Goal: Task Accomplishment & Management: Complete application form

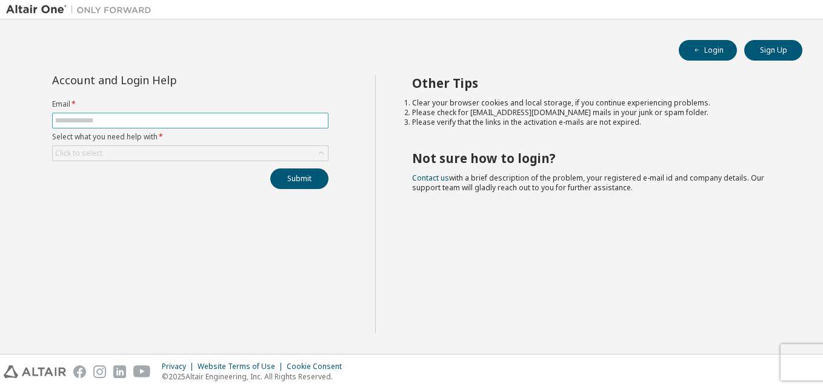
click at [188, 124] on input "text" at bounding box center [190, 121] width 270 height 10
type input "**********"
click at [159, 168] on div "**********" at bounding box center [190, 132] width 291 height 114
click at [175, 146] on div "Click to select" at bounding box center [190, 153] width 275 height 15
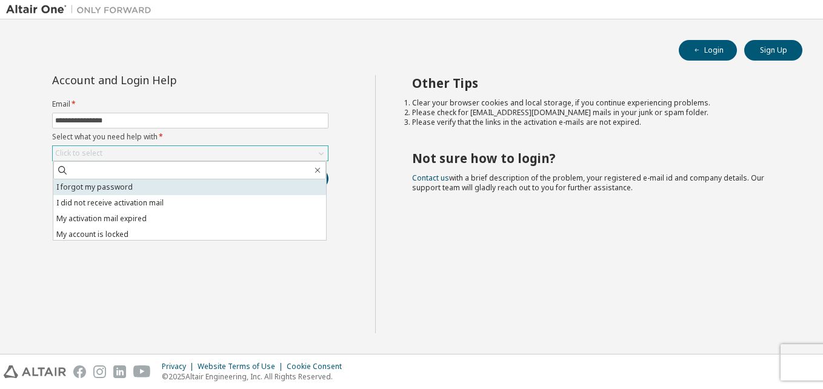
click at [132, 187] on li "I forgot my password" at bounding box center [189, 187] width 273 height 16
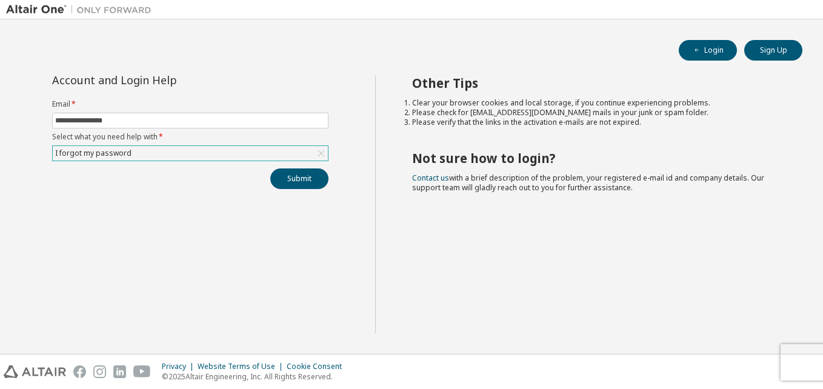
click at [347, 190] on div "**********" at bounding box center [190, 204] width 369 height 258
click at [317, 184] on button "Submit" at bounding box center [299, 179] width 58 height 21
click at [798, 363] on icon "button" at bounding box center [797, 364] width 7 height 7
click at [309, 175] on button "Submit" at bounding box center [299, 179] width 58 height 21
click at [798, 361] on icon "button" at bounding box center [797, 364] width 7 height 7
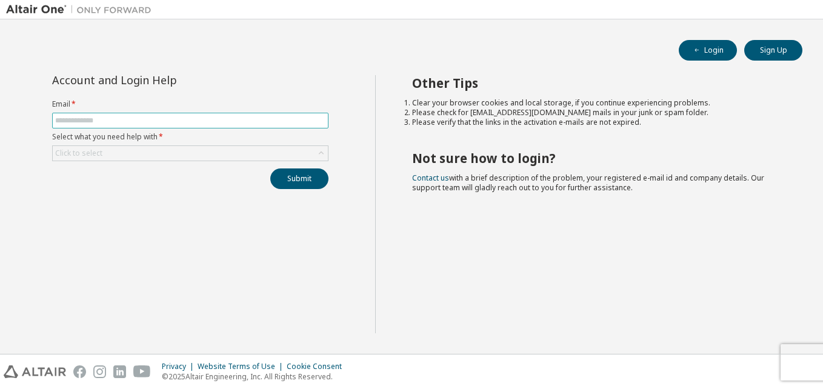
click at [137, 126] on span at bounding box center [190, 121] width 277 height 16
click at [147, 121] on input "text" at bounding box center [190, 121] width 270 height 10
type input "**********"
click at [132, 154] on div "Click to select" at bounding box center [190, 153] width 275 height 15
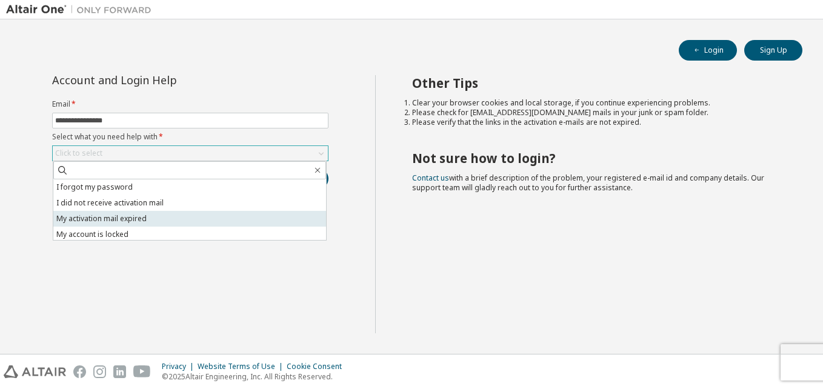
click at [145, 222] on li "My activation mail expired" at bounding box center [189, 219] width 273 height 16
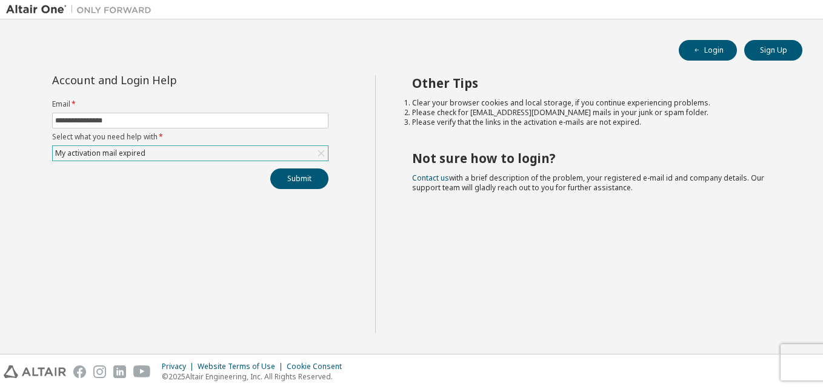
click at [230, 147] on div "My activation mail expired" at bounding box center [190, 153] width 275 height 15
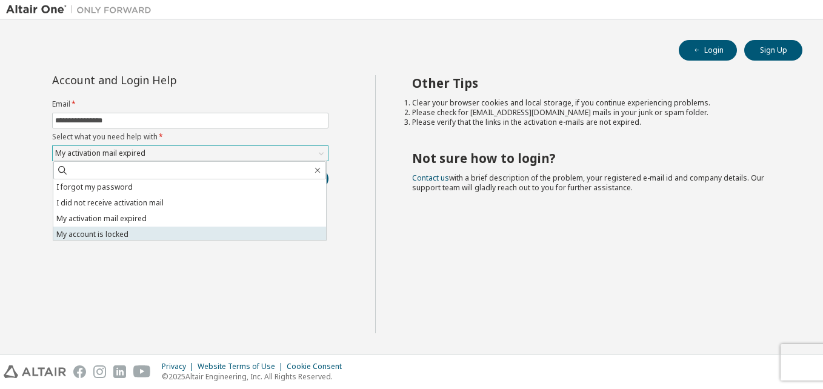
click at [145, 233] on li "My account is locked" at bounding box center [189, 235] width 273 height 16
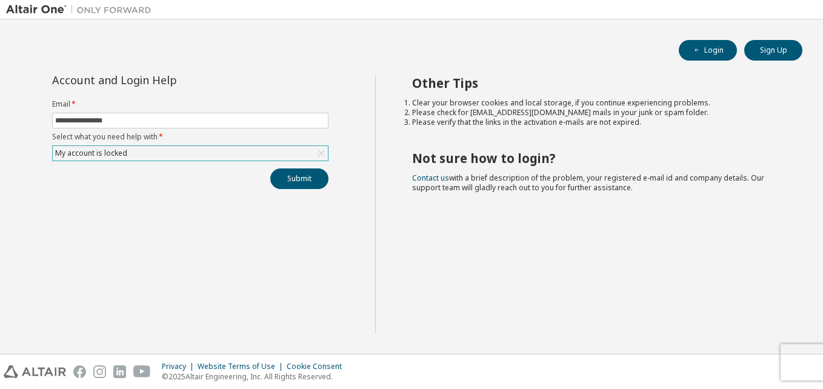
drag, startPoint x: 274, startPoint y: 199, endPoint x: 305, endPoint y: 179, distance: 36.8
click at [274, 199] on div "**********" at bounding box center [190, 204] width 369 height 258
click at [317, 173] on button "Submit" at bounding box center [299, 179] width 58 height 21
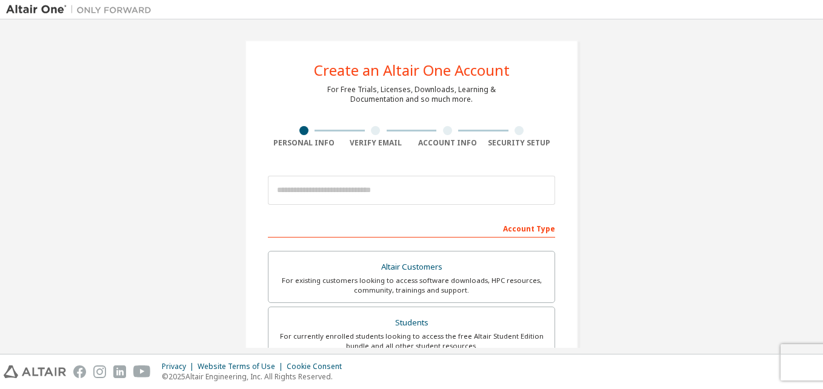
scroll to position [61, 0]
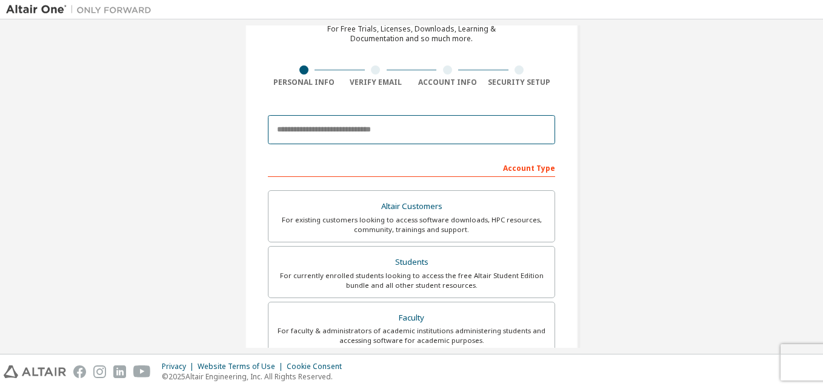
click at [401, 126] on input "email" at bounding box center [411, 129] width 287 height 29
type input "**********"
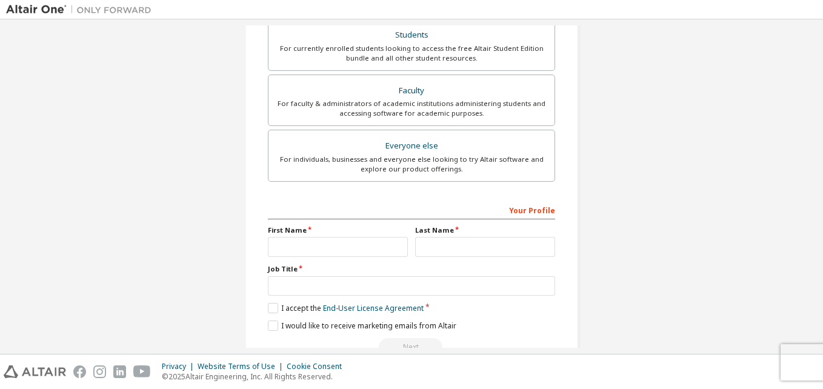
scroll to position [320, 0]
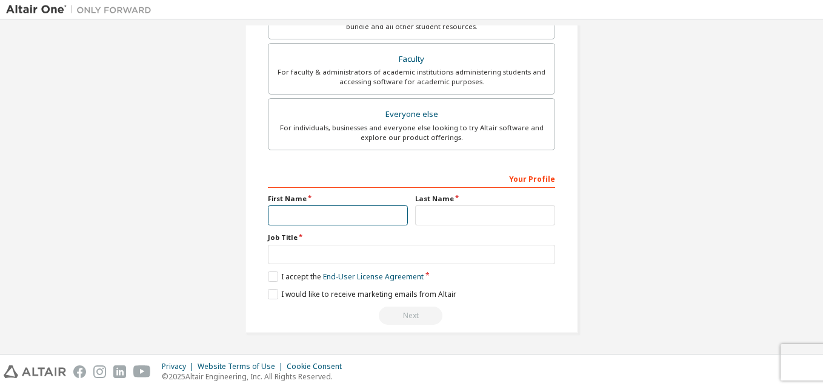
click at [314, 210] on input "text" at bounding box center [338, 216] width 140 height 20
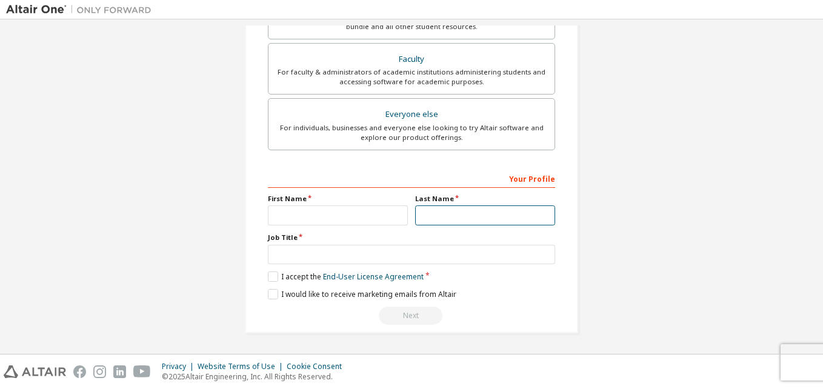
click at [452, 216] on input "text" at bounding box center [485, 216] width 140 height 20
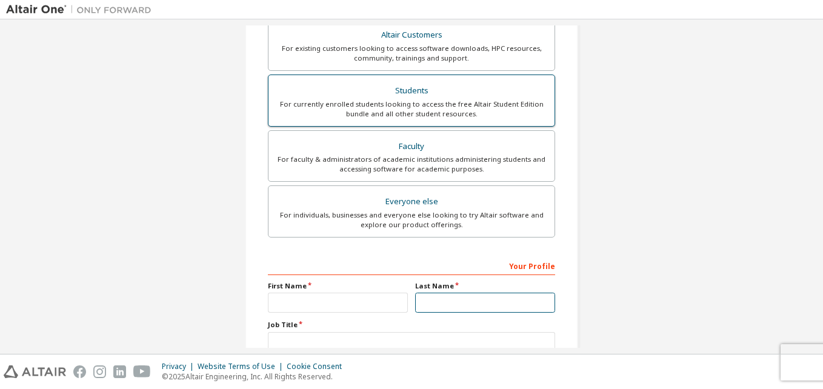
scroll to position [138, 0]
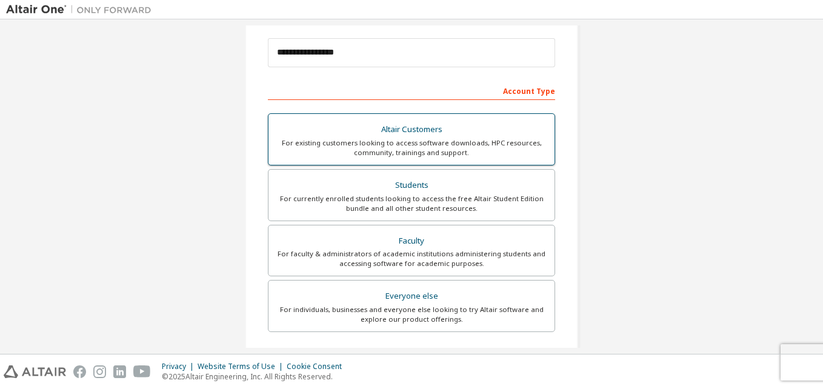
click at [453, 152] on div "For existing customers looking to access software downloads, HPC resources, com…" at bounding box center [412, 147] width 272 height 19
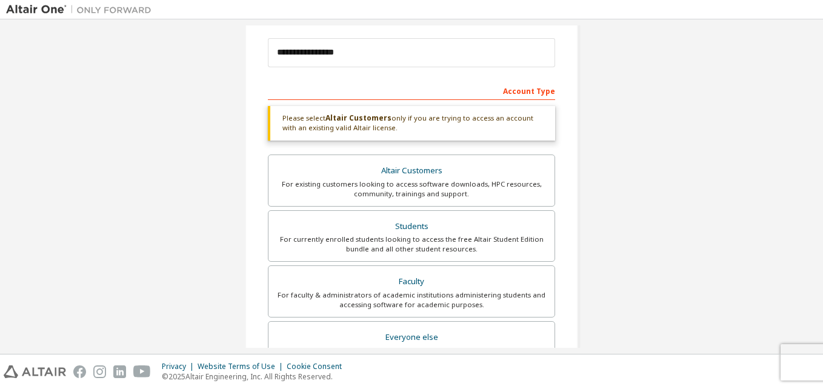
drag, startPoint x: 393, startPoint y: 124, endPoint x: 278, endPoint y: 129, distance: 115.3
click at [278, 129] on div "Please select Altair Customers only if you are trying to access an account with…" at bounding box center [411, 123] width 287 height 35
drag, startPoint x: 278, startPoint y: 129, endPoint x: 306, endPoint y: 136, distance: 28.8
click at [306, 136] on div "Please select Altair Customers only if you are trying to access an account with…" at bounding box center [411, 123] width 287 height 35
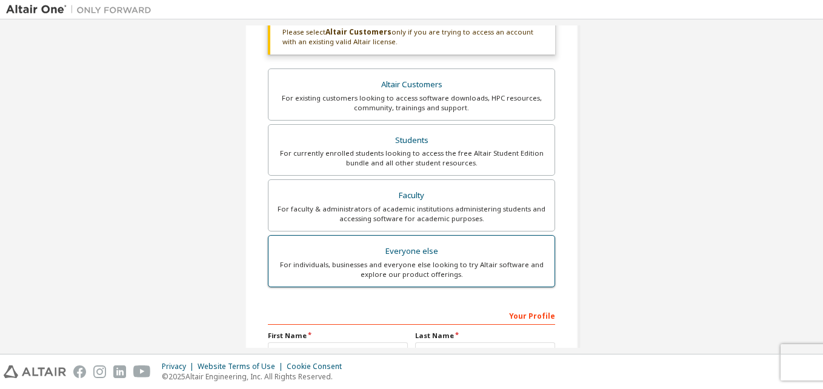
scroll to position [361, 0]
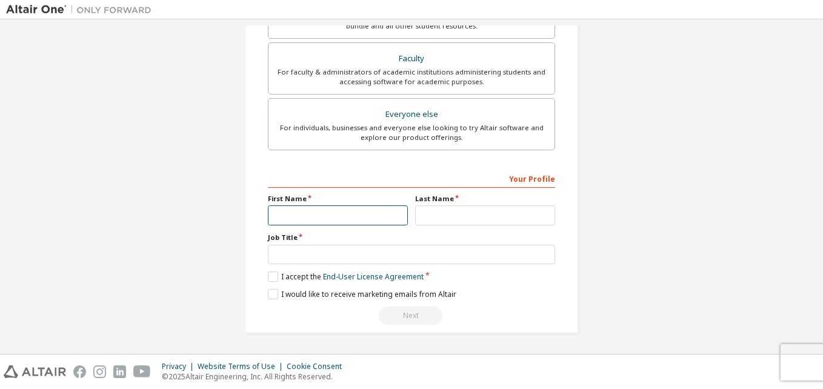
click at [343, 211] on input "text" at bounding box center [338, 216] width 140 height 20
click at [344, 212] on input "text" at bounding box center [338, 216] width 140 height 20
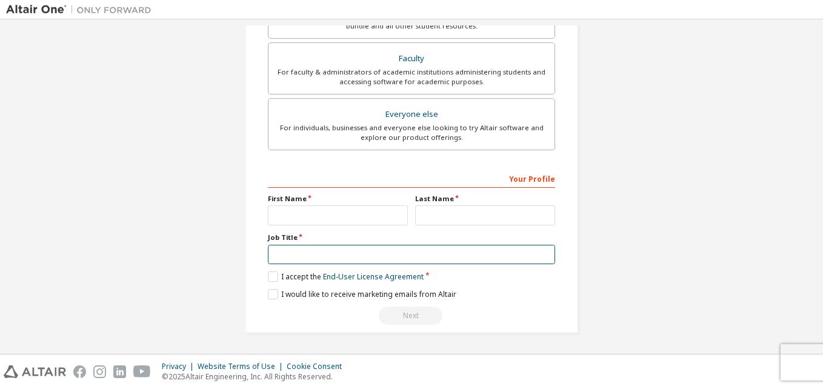
click at [278, 249] on input "text" at bounding box center [411, 255] width 287 height 20
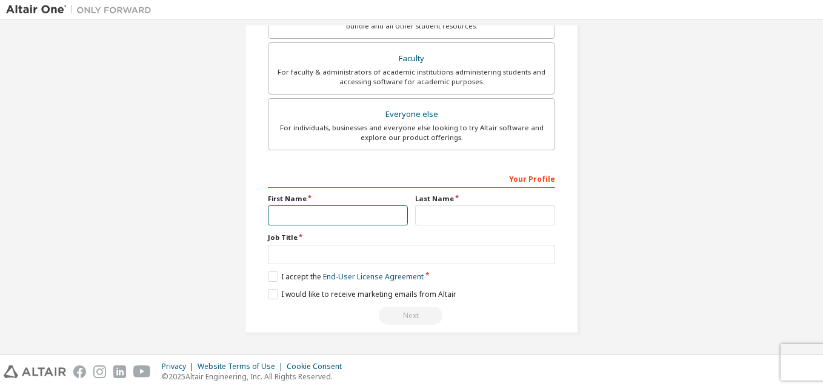
click at [337, 209] on input "text" at bounding box center [338, 216] width 140 height 20
click at [392, 210] on input "text" at bounding box center [338, 216] width 140 height 20
click at [508, 309] on div "Next" at bounding box center [411, 316] width 287 height 18
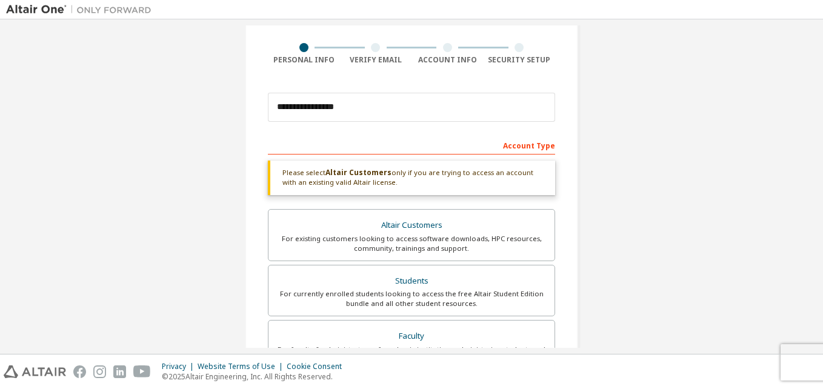
scroll to position [0, 0]
